Goal: Information Seeking & Learning: Learn about a topic

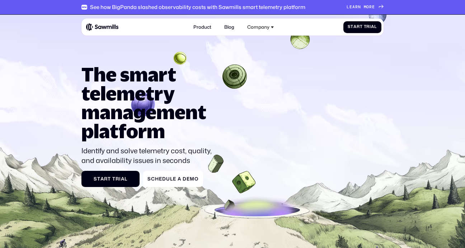
click at [365, 6] on span "m" at bounding box center [365, 7] width 3 height 5
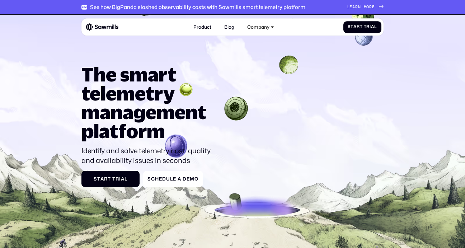
click at [363, 6] on span at bounding box center [362, 7] width 3 height 5
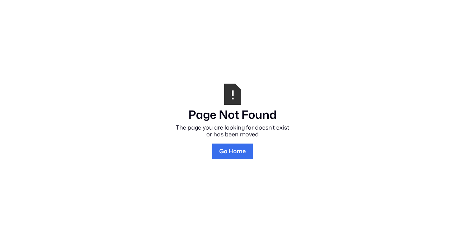
click at [237, 149] on link "Go Home" at bounding box center [232, 151] width 41 height 15
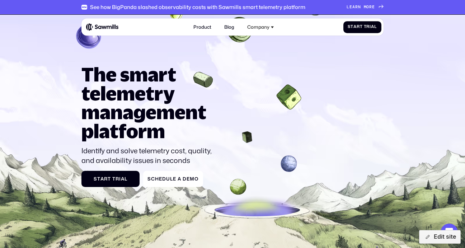
click at [361, 7] on div "L e a r n m o r e L e a r n m o r e" at bounding box center [361, 7] width 28 height 5
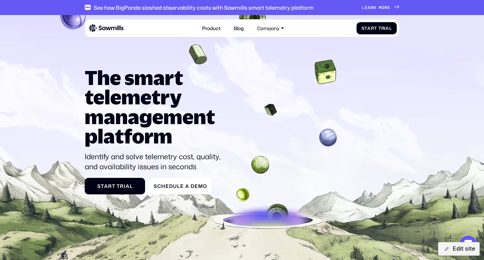
click at [371, 6] on span "r" at bounding box center [371, 7] width 3 height 5
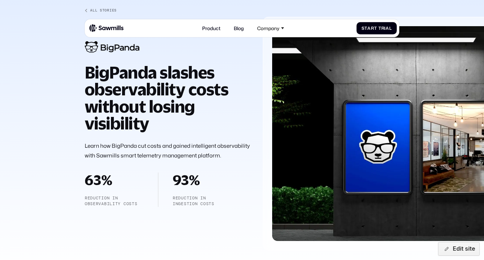
scroll to position [42, 0]
